Goal: Find specific page/section: Find specific page/section

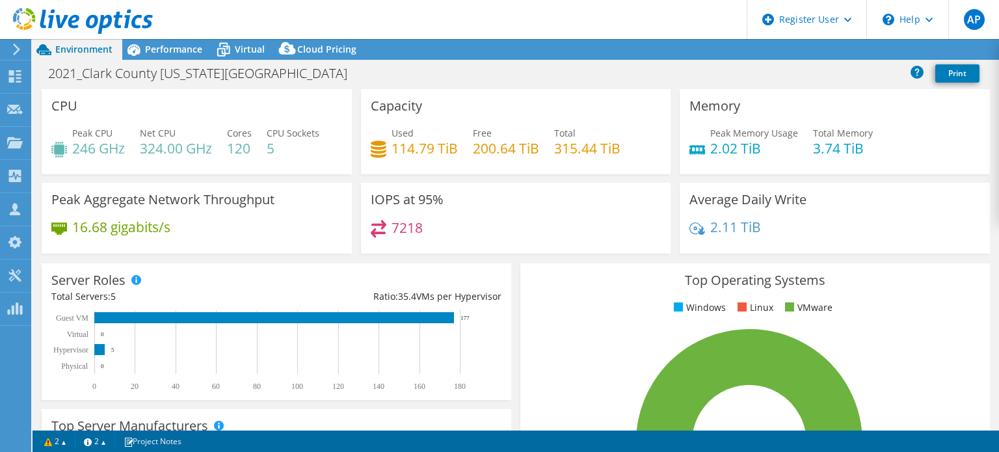
select select "USD"
click at [49, 24] on use at bounding box center [83, 21] width 140 height 26
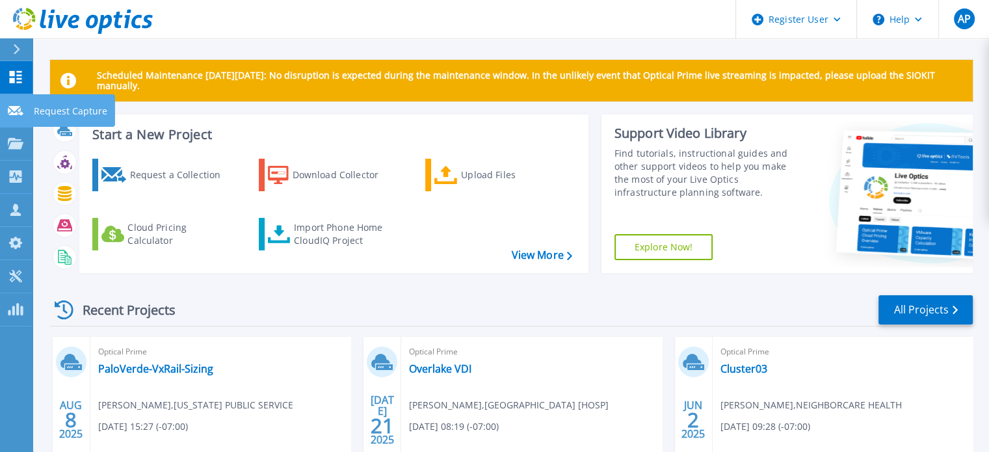
click at [25, 109] on link "Request Capture Request Capture" at bounding box center [16, 110] width 33 height 33
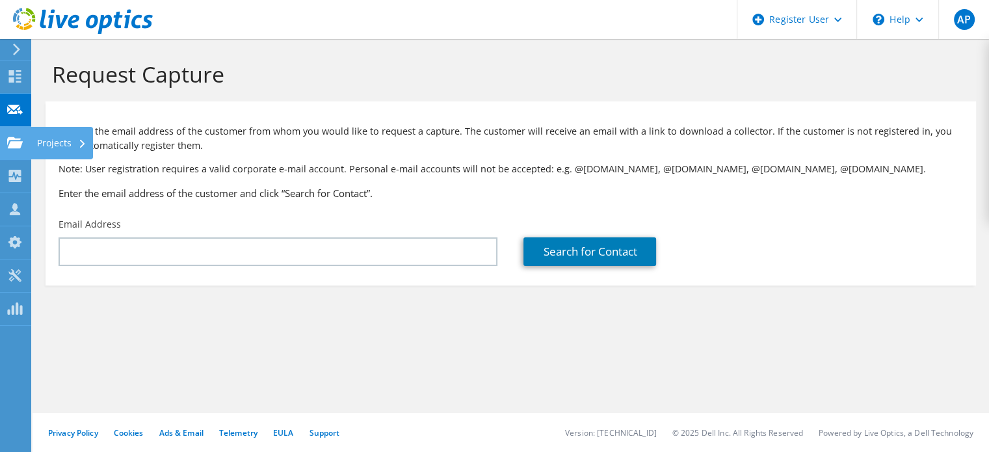
click at [18, 148] on use at bounding box center [15, 142] width 16 height 11
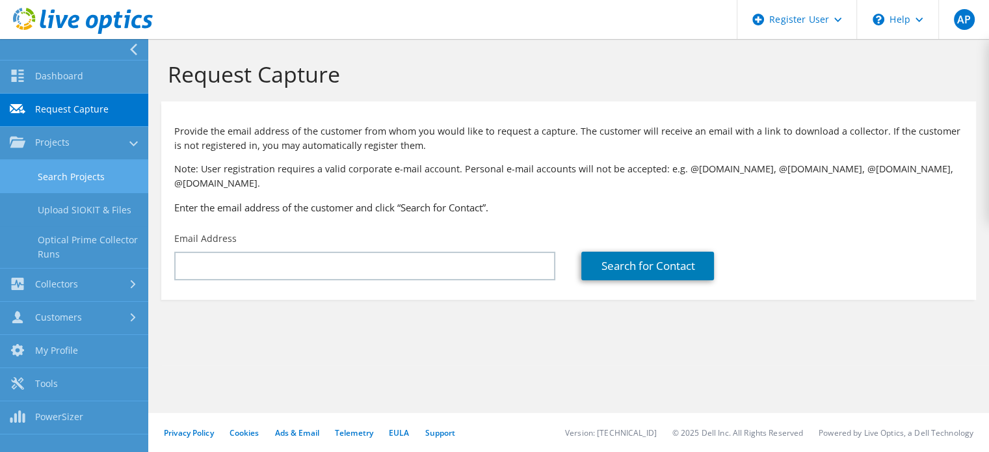
click at [72, 171] on link "Search Projects" at bounding box center [74, 176] width 148 height 33
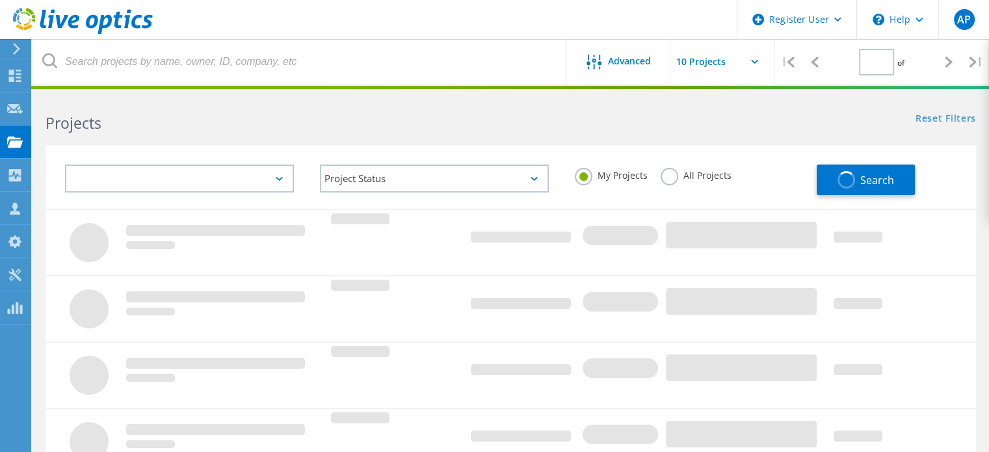
type input "1"
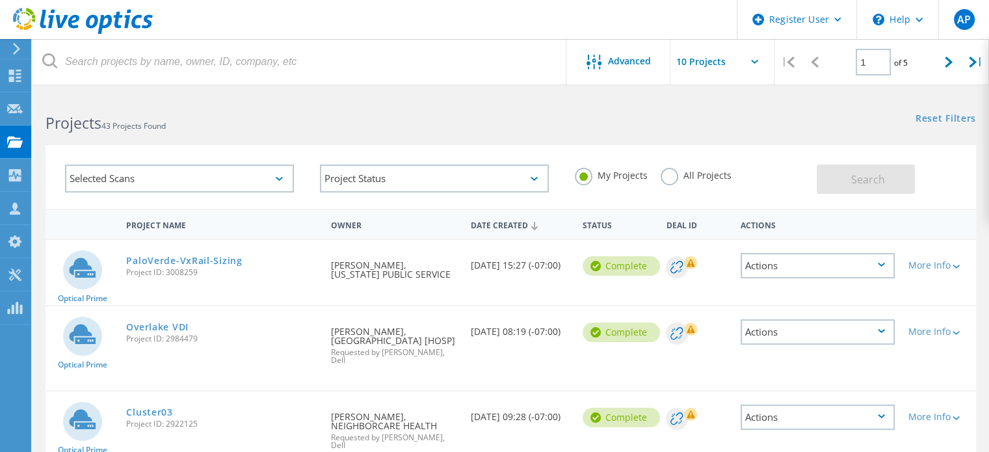
click at [689, 170] on label "All Projects" at bounding box center [696, 174] width 71 height 12
click at [0, 0] on input "All Projects" at bounding box center [0, 0] width 0 height 0
click at [879, 179] on span "Search" at bounding box center [868, 179] width 34 height 14
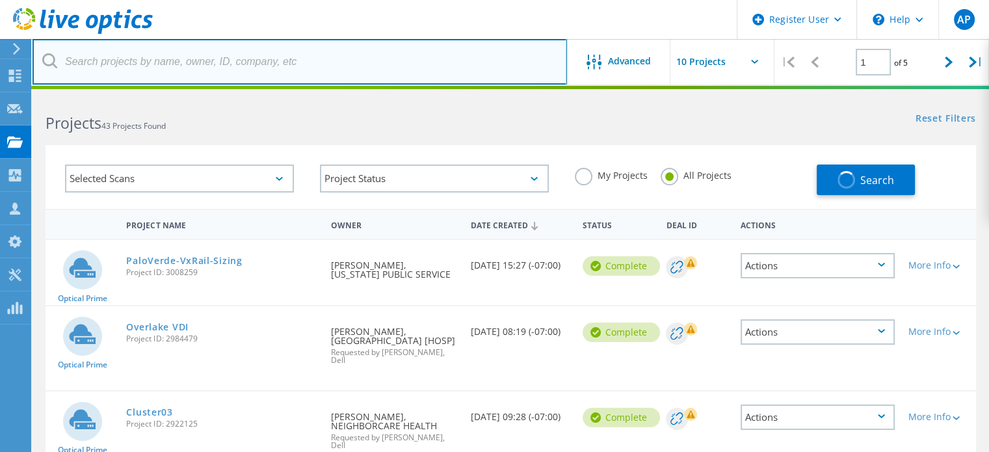
click at [275, 68] on input "text" at bounding box center [300, 62] width 535 height 46
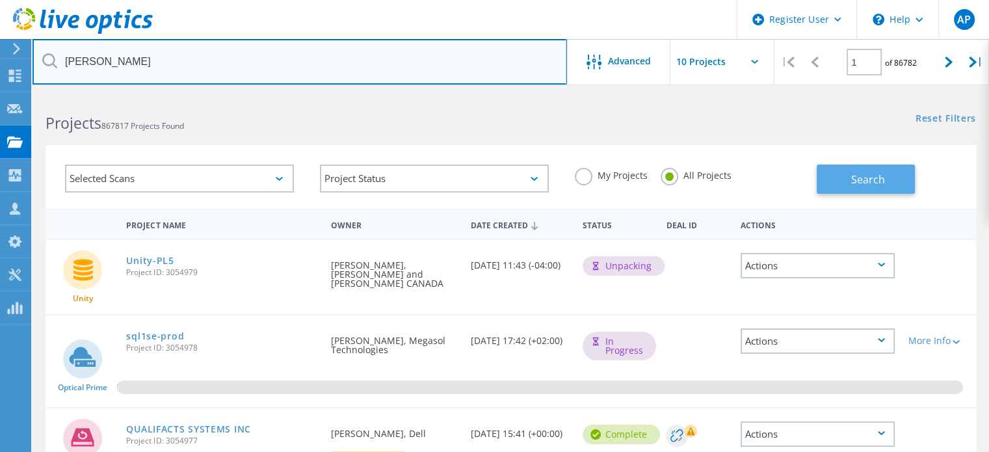
type input "bartlett"
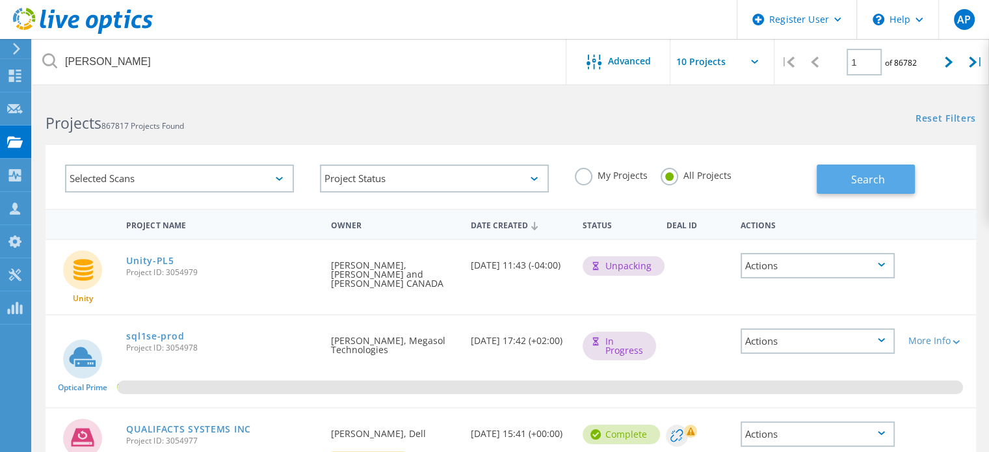
click at [848, 180] on button "Search" at bounding box center [866, 179] width 98 height 29
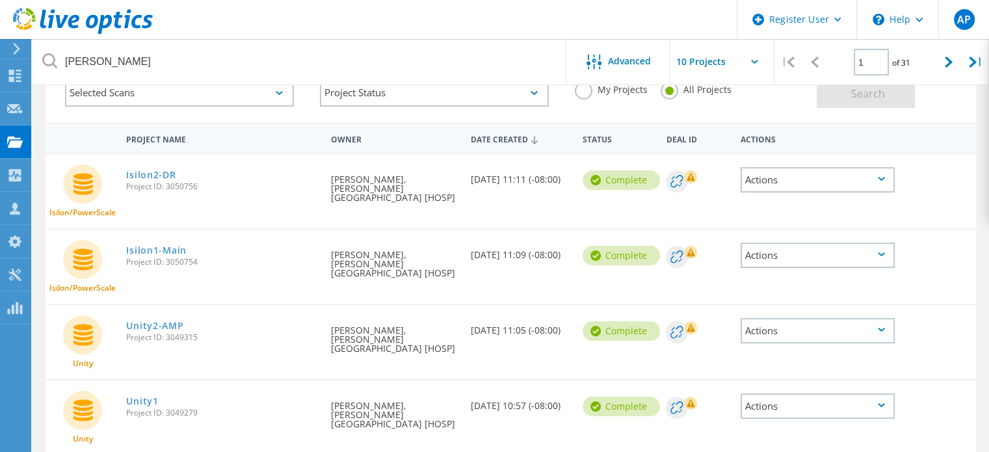
scroll to position [195, 0]
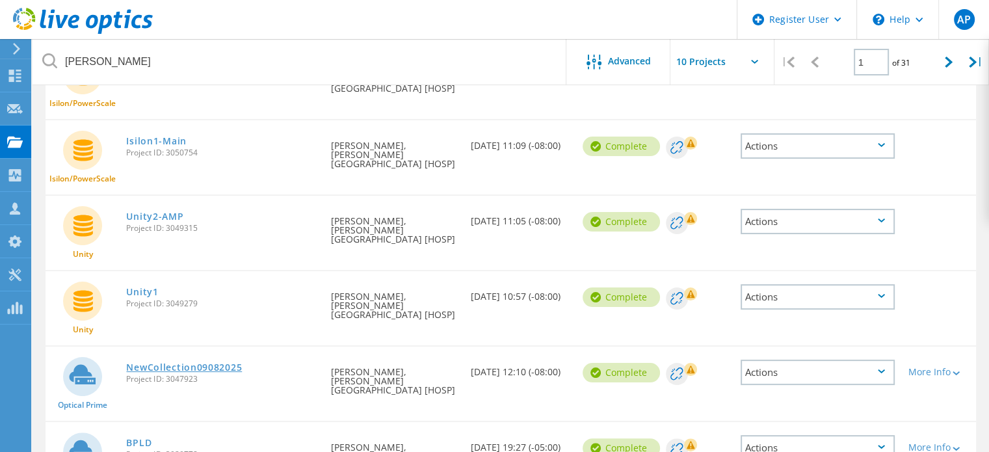
click at [196, 363] on link "NewCollection09082025" at bounding box center [184, 367] width 116 height 9
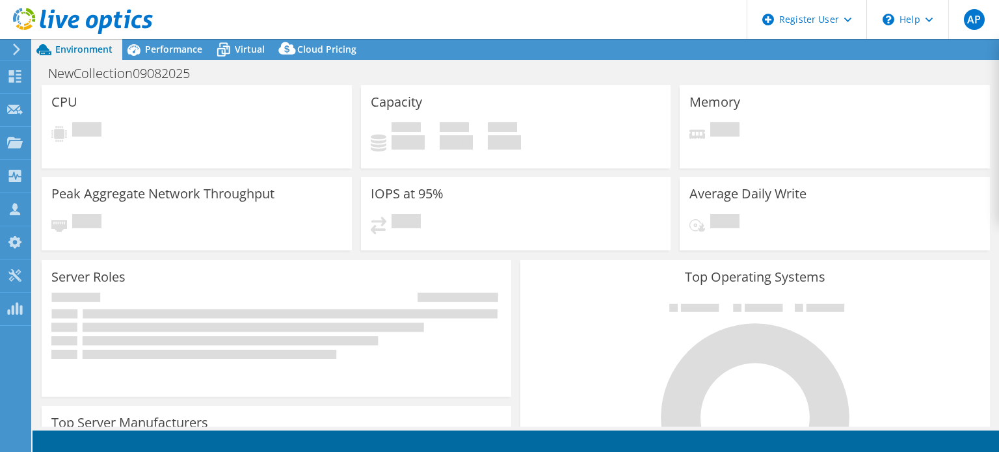
select select "USWest"
